Goal: Transaction & Acquisition: Purchase product/service

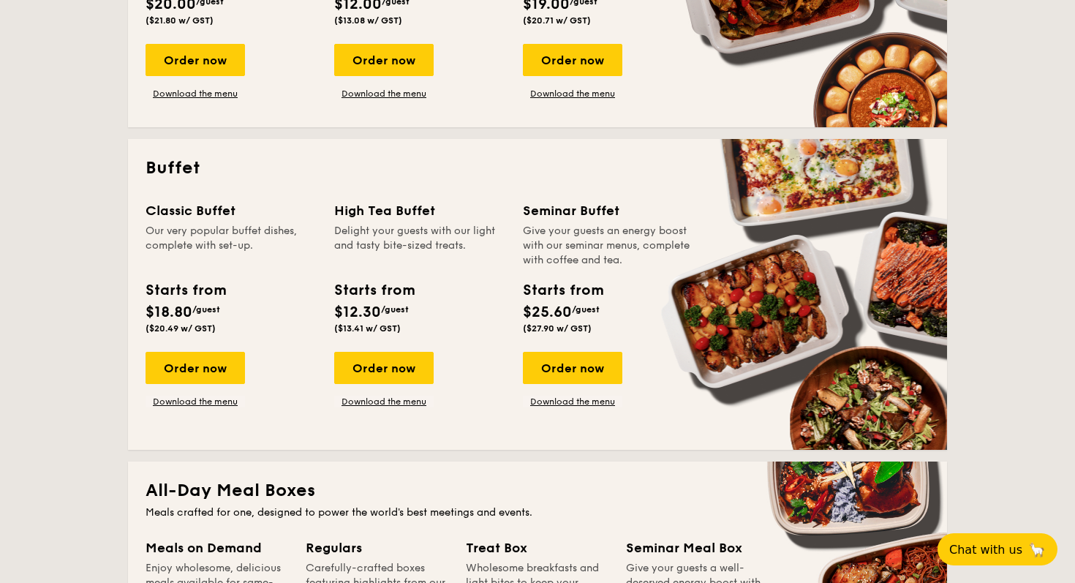
scroll to position [525, 0]
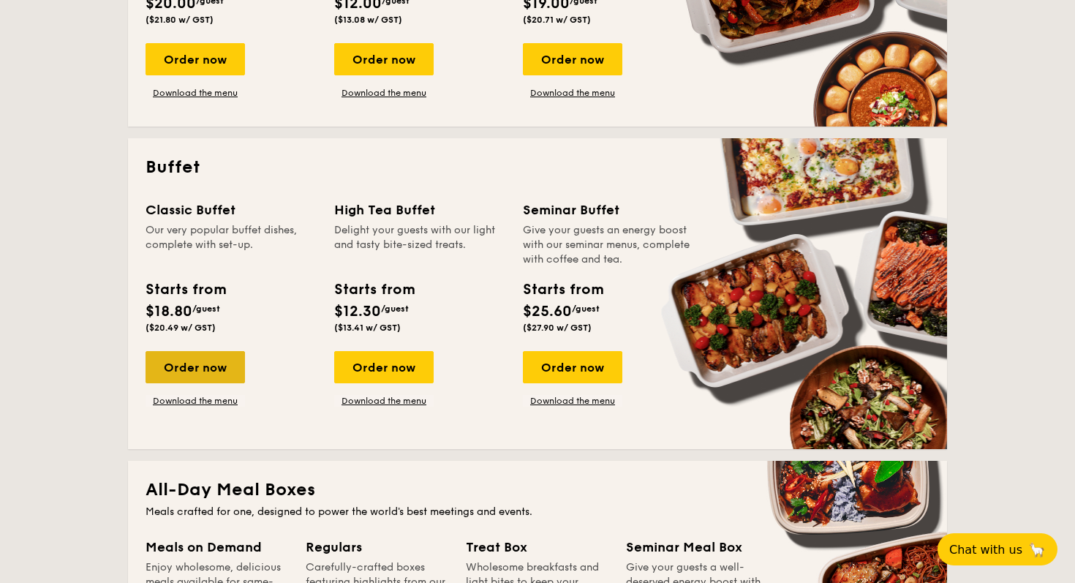
click at [211, 361] on div "Order now" at bounding box center [194, 367] width 99 height 32
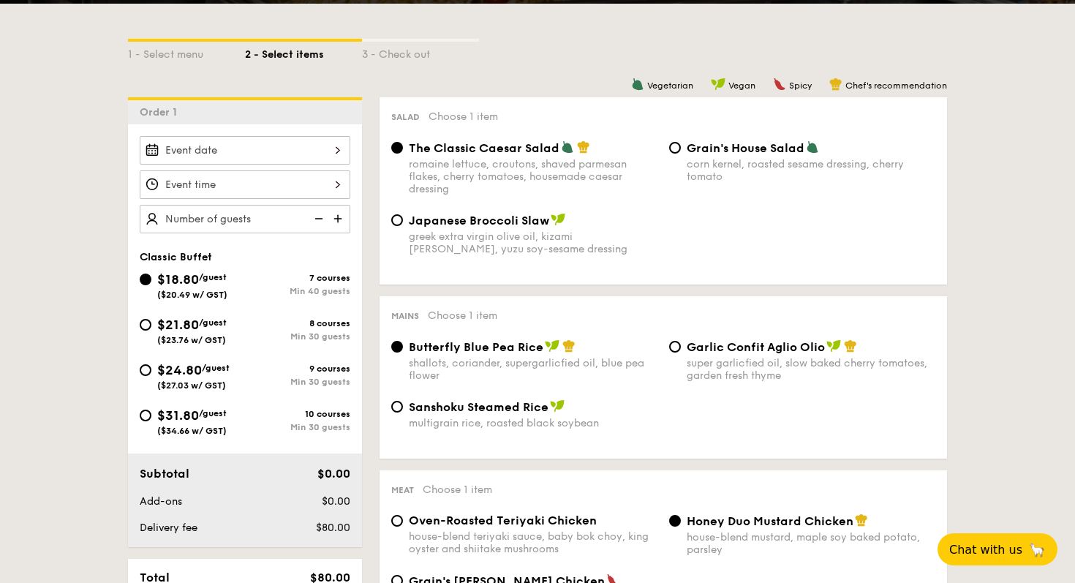
scroll to position [317, 0]
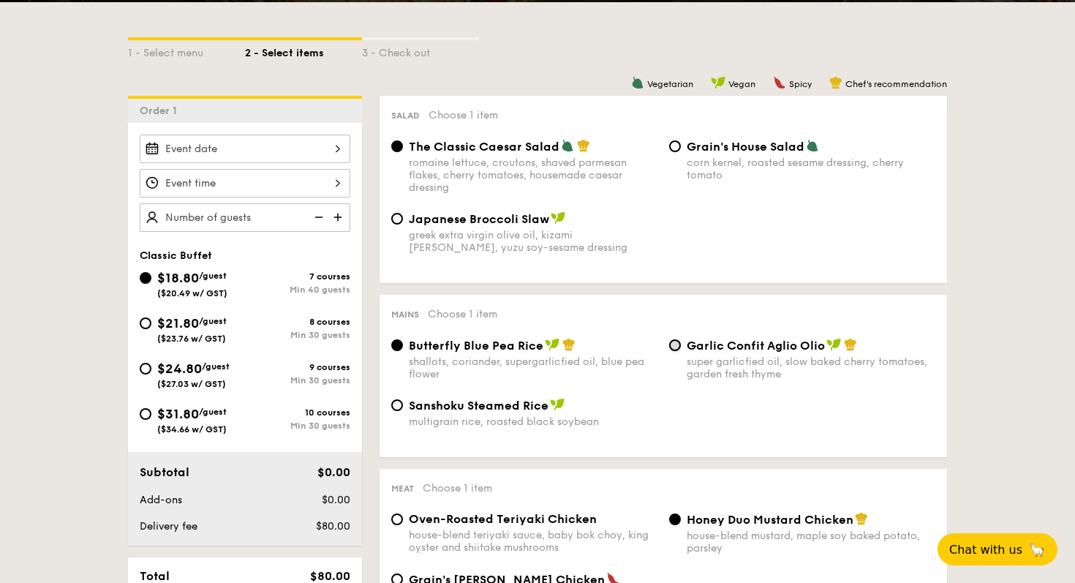
click at [673, 345] on input "Garlic Confit Aglio Olio super garlicfied oil, slow baked cherry tomatoes, gard…" at bounding box center [675, 345] width 12 height 12
radio input "true"
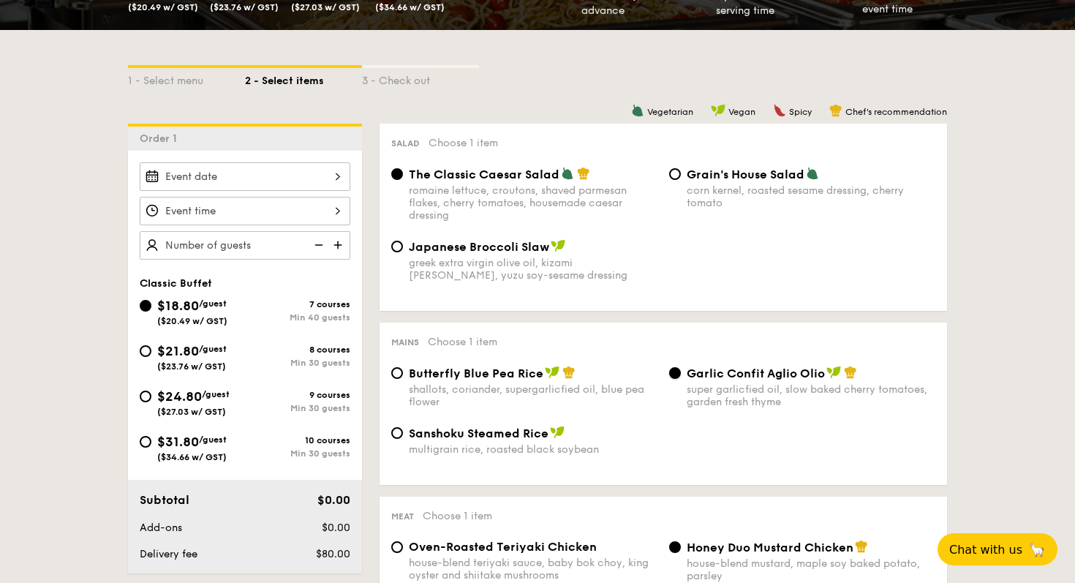
scroll to position [256, 0]
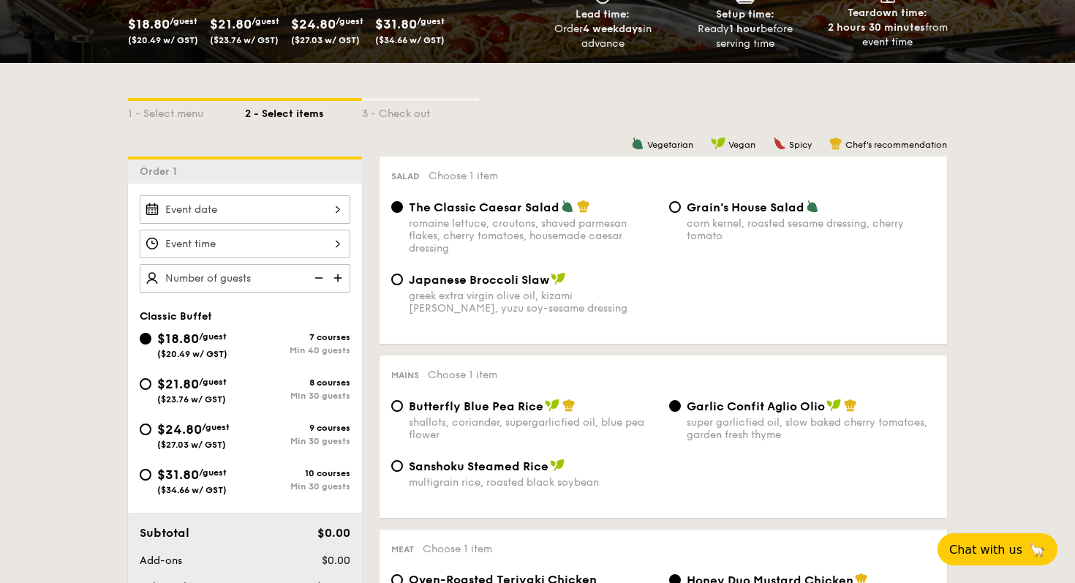
click at [336, 284] on img at bounding box center [339, 278] width 22 height 28
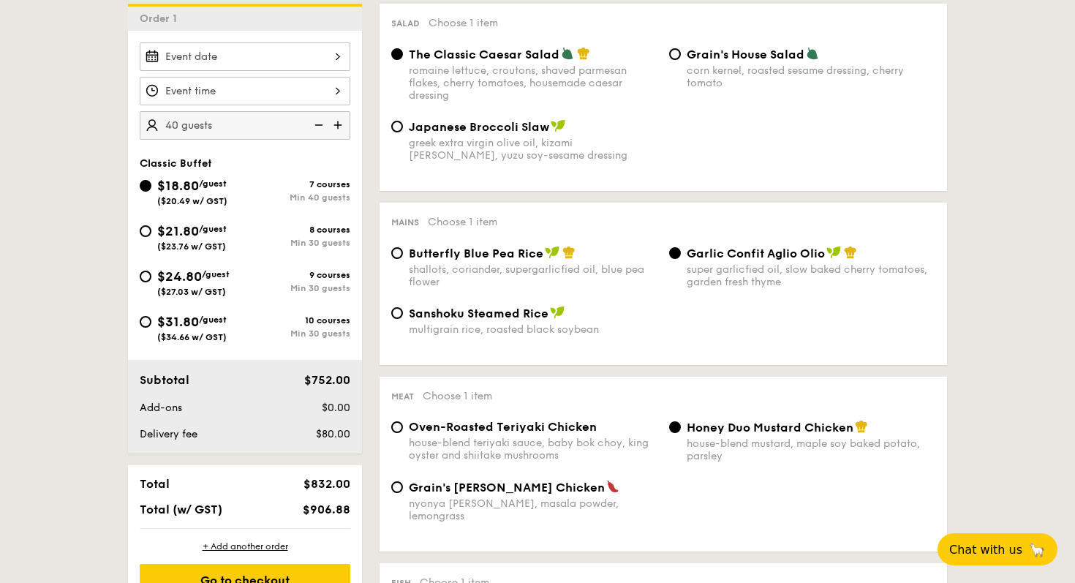
scroll to position [406, 0]
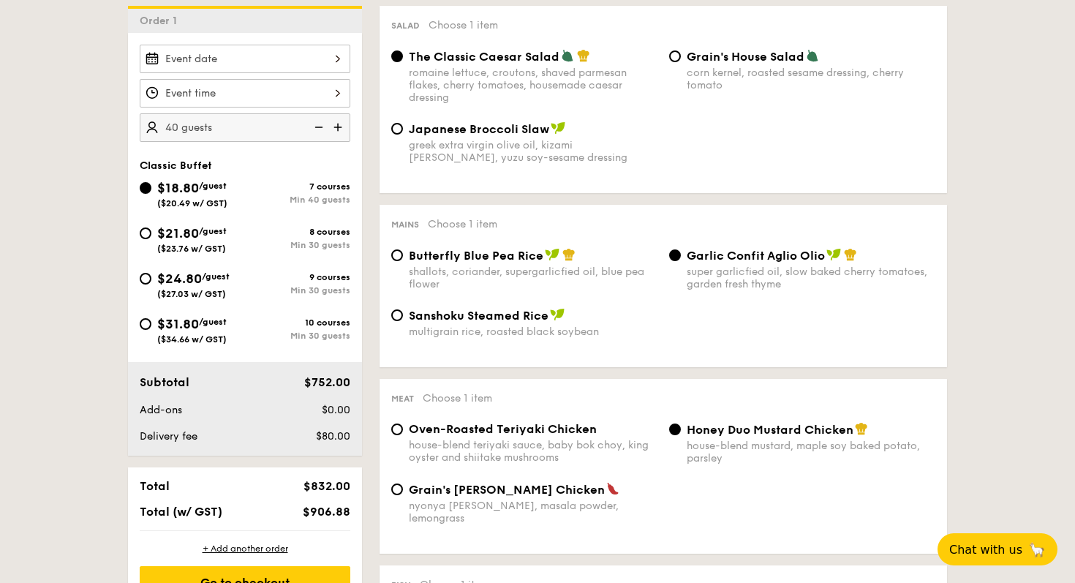
click at [340, 133] on img at bounding box center [339, 127] width 22 height 28
type input "50 guests"
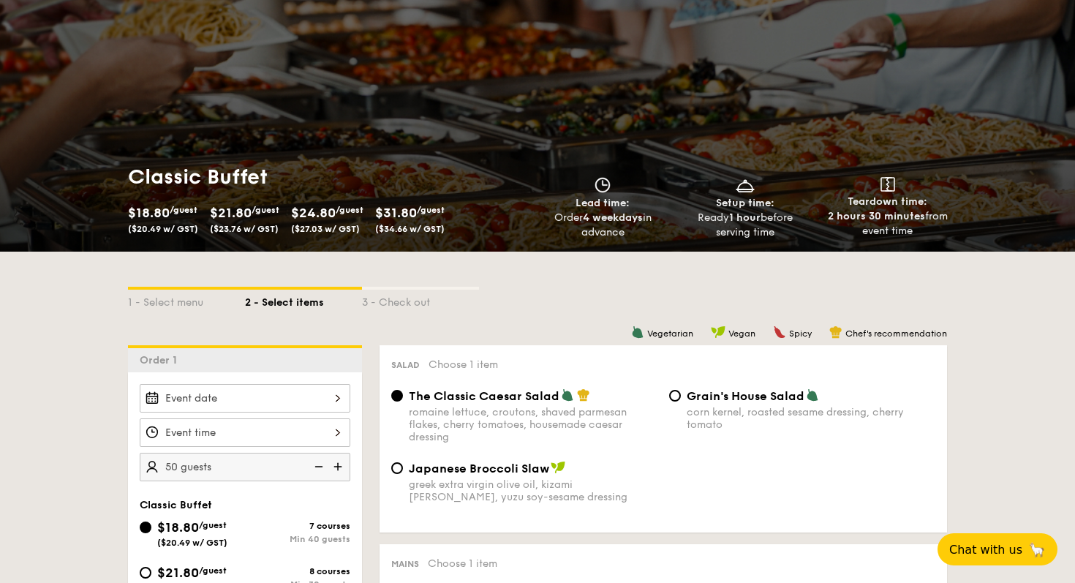
scroll to position [0, 0]
